Goal: Transaction & Acquisition: Download file/media

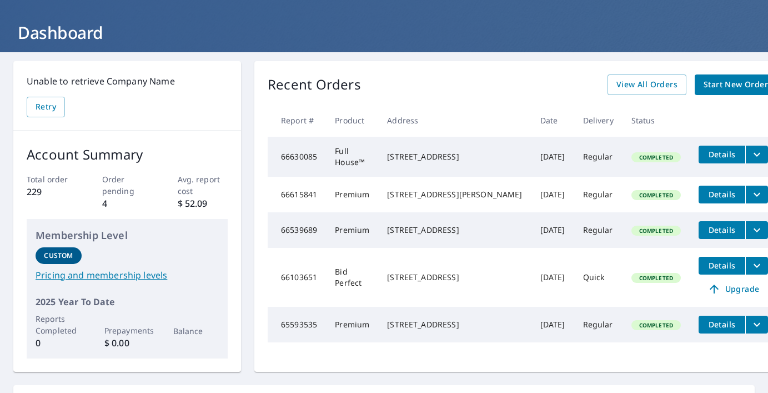
scroll to position [58, 0]
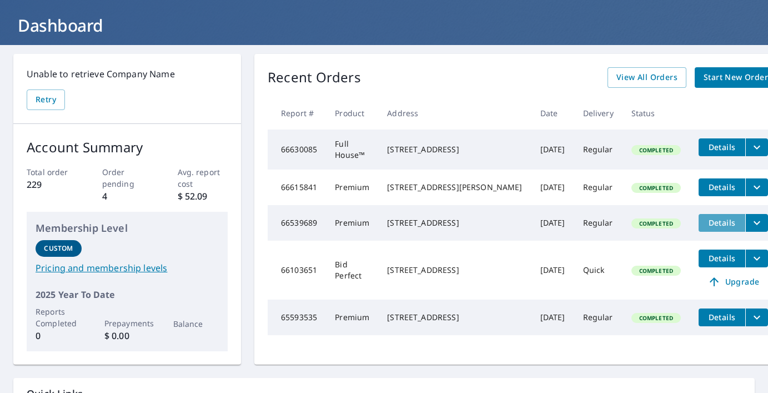
click at [705, 228] on span "Details" at bounding box center [721, 222] width 33 height 11
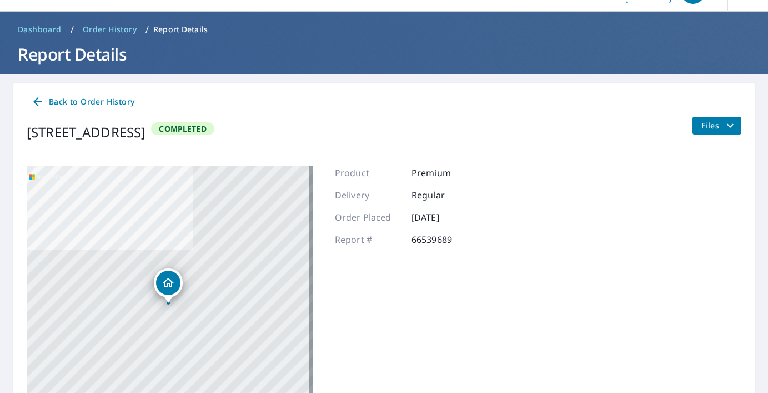
scroll to position [36, 0]
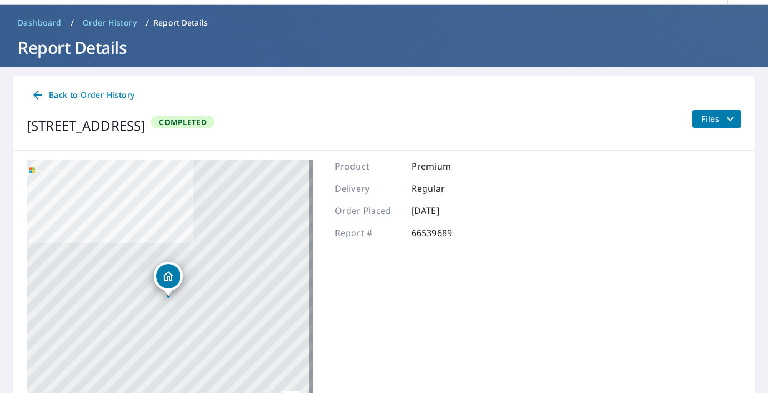
click at [724, 121] on icon "filesDropdownBtn-66539689" at bounding box center [730, 118] width 13 height 13
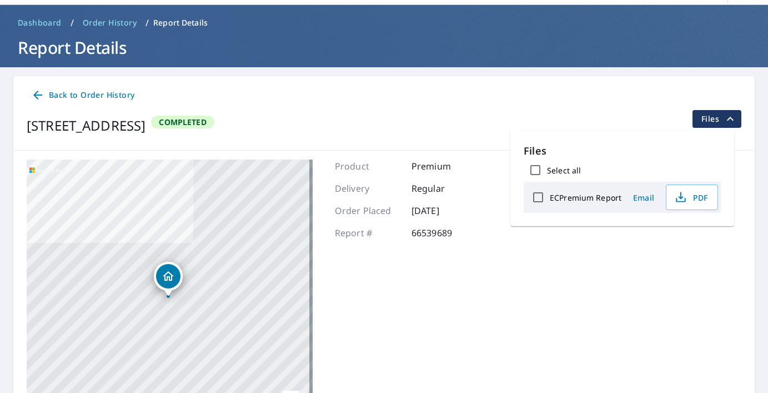
drag, startPoint x: 574, startPoint y: 197, endPoint x: 621, endPoint y: 194, distance: 47.3
click at [574, 197] on label "ECPremium Report" at bounding box center [586, 197] width 72 height 11
click at [550, 197] on input "ECPremium Report" at bounding box center [538, 197] width 23 height 23
checkbox input "true"
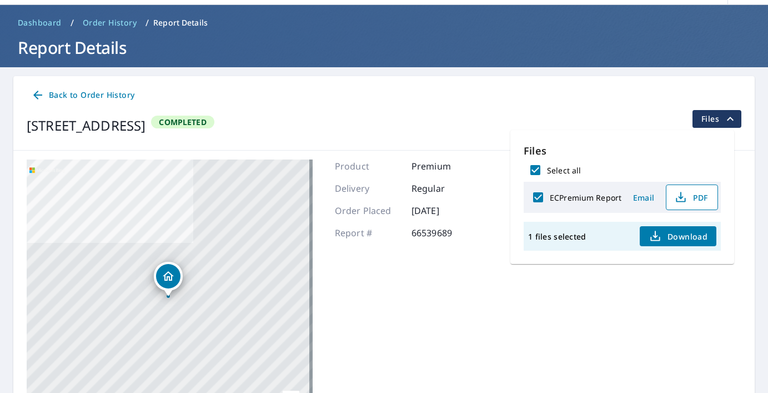
click at [687, 197] on span "PDF" at bounding box center [691, 197] width 36 height 13
click at [493, 92] on div "Back to Order History" at bounding box center [384, 95] width 715 height 21
